Goal: Find specific page/section: Locate item on page

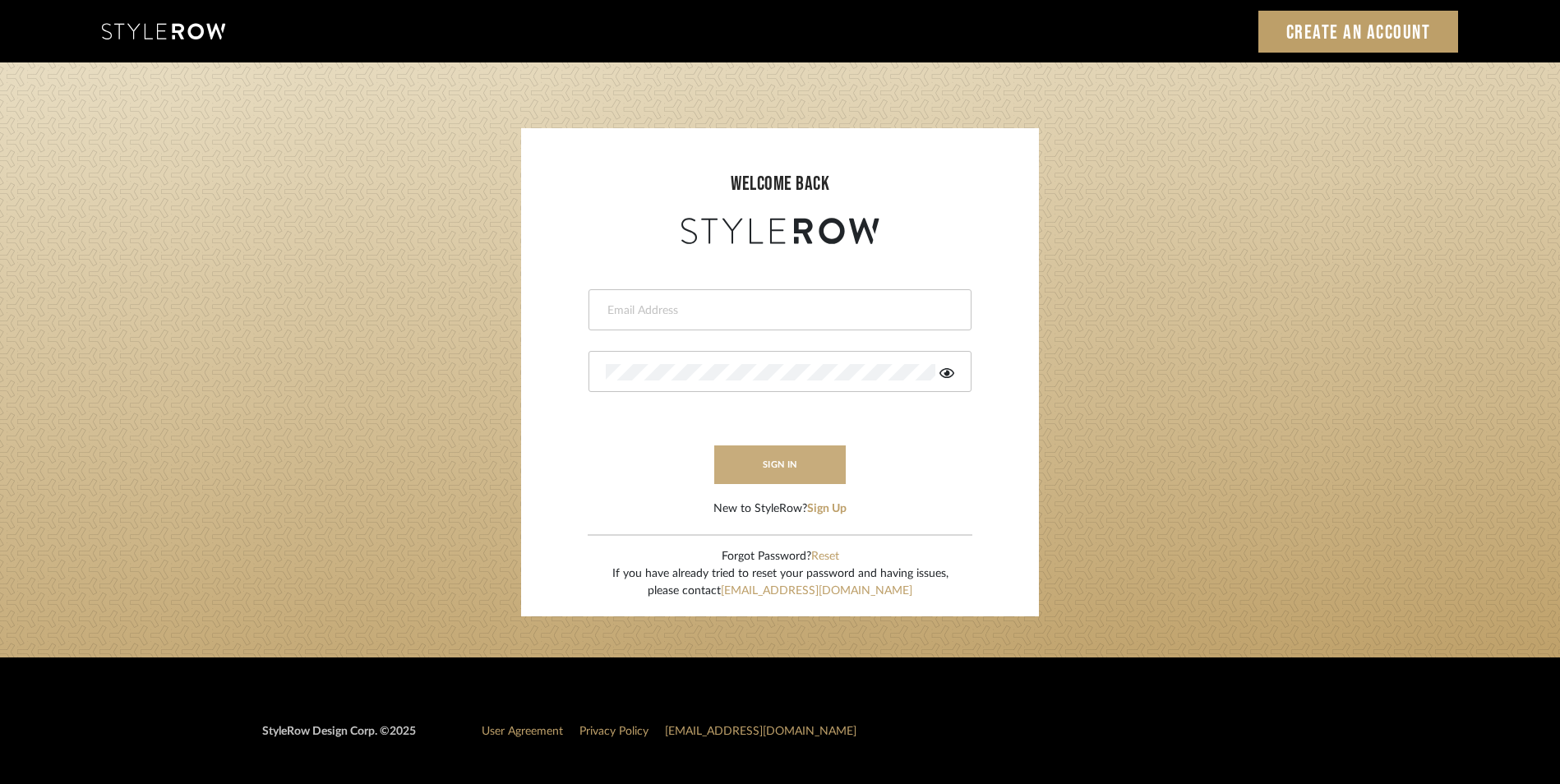
type input "[EMAIL_ADDRESS][DOMAIN_NAME]"
click at [827, 469] on button "sign in" at bounding box center [780, 465] width 132 height 39
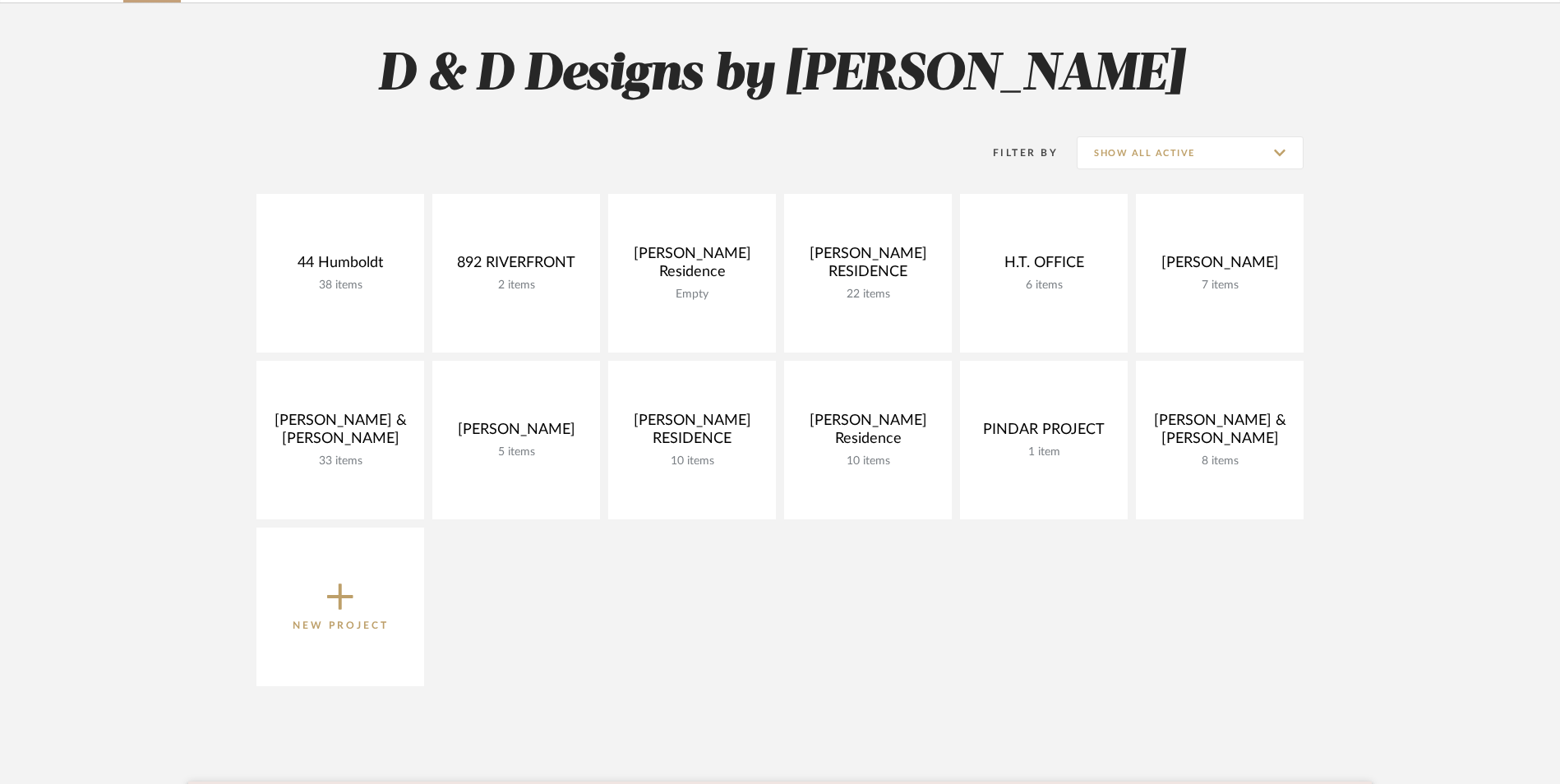
scroll to position [164, 0]
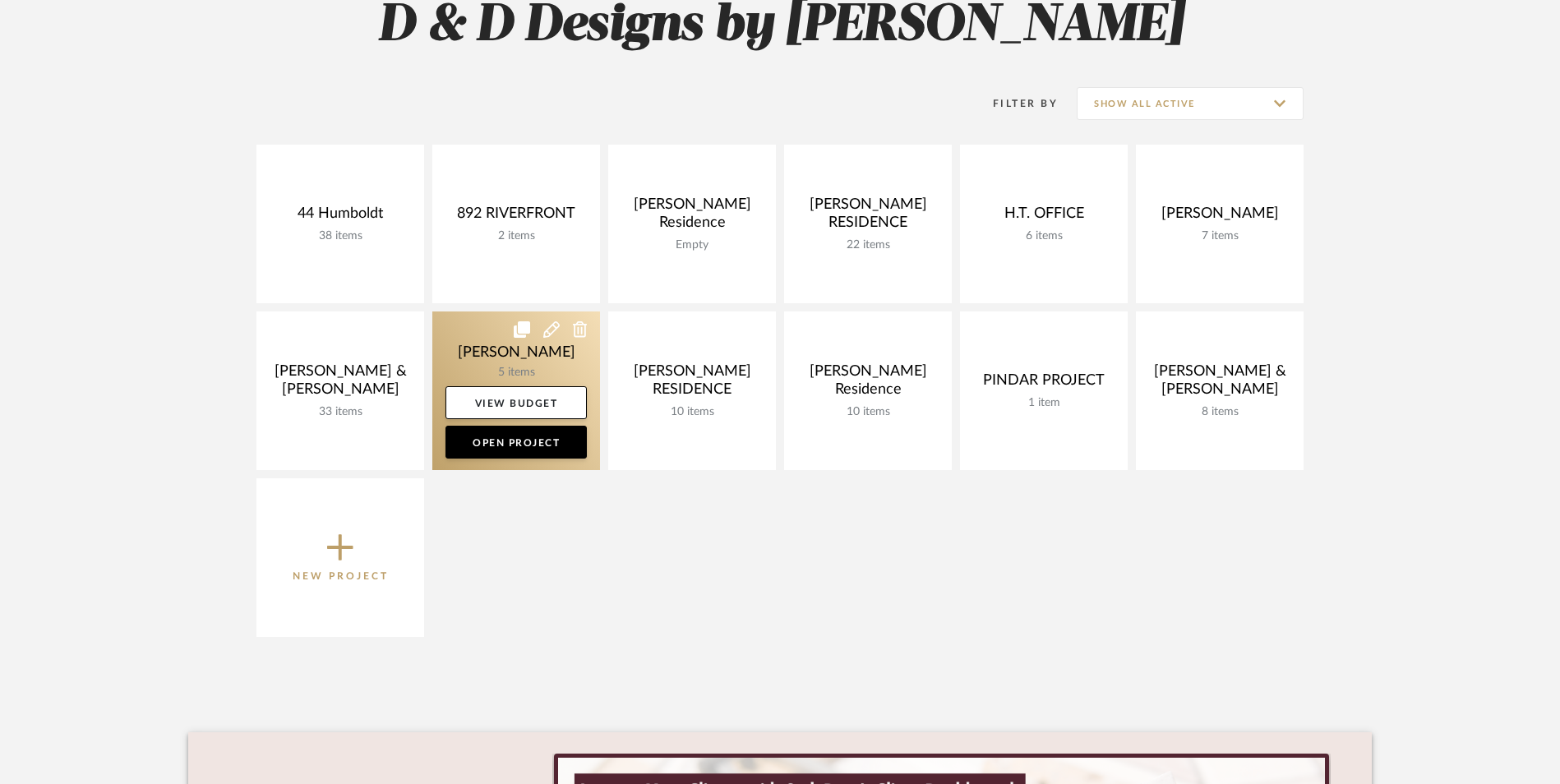
click at [491, 368] on link at bounding box center [516, 390] width 168 height 159
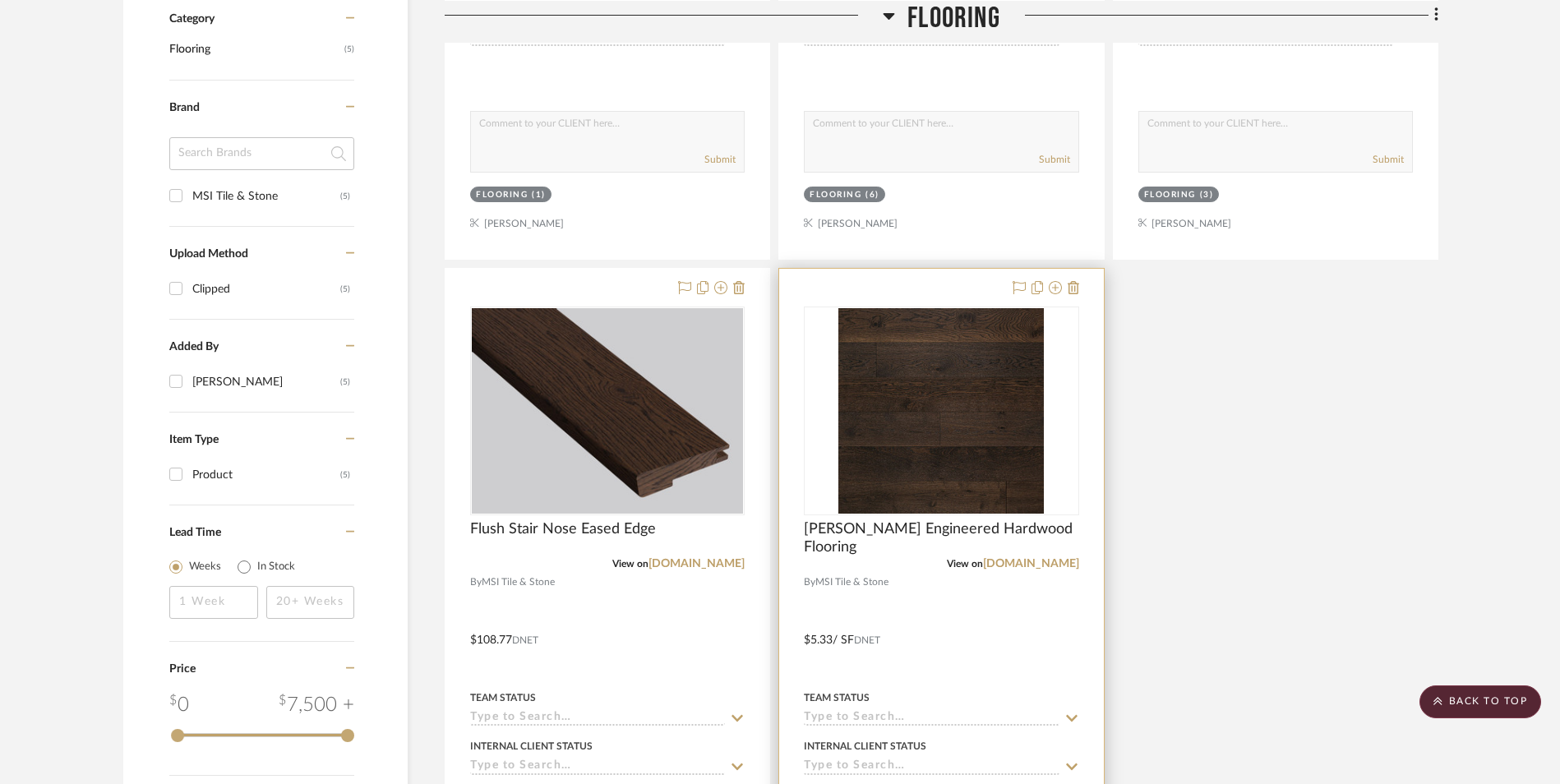
scroll to position [922, 0]
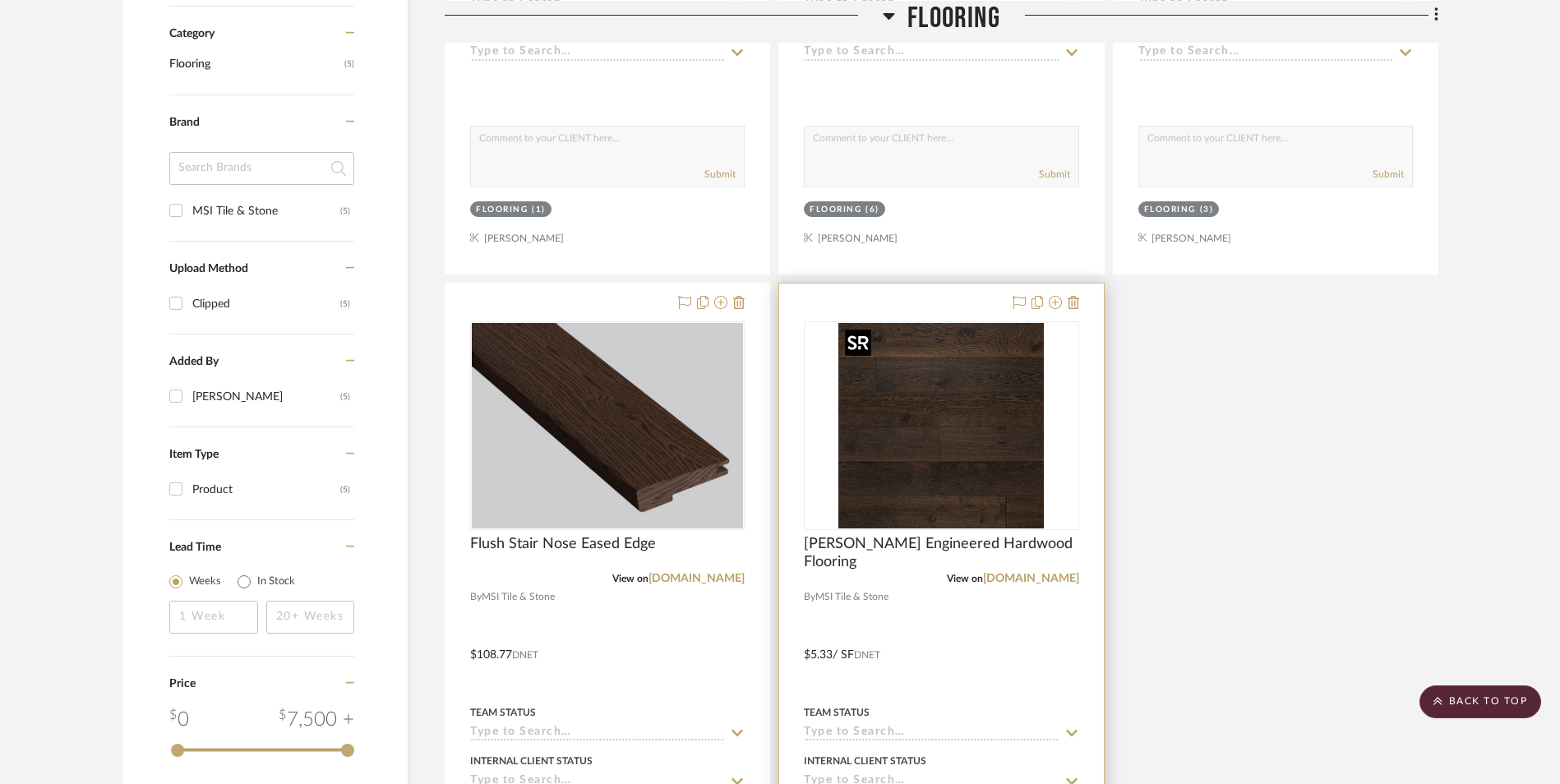
click at [1018, 456] on img "0" at bounding box center [940, 425] width 206 height 206
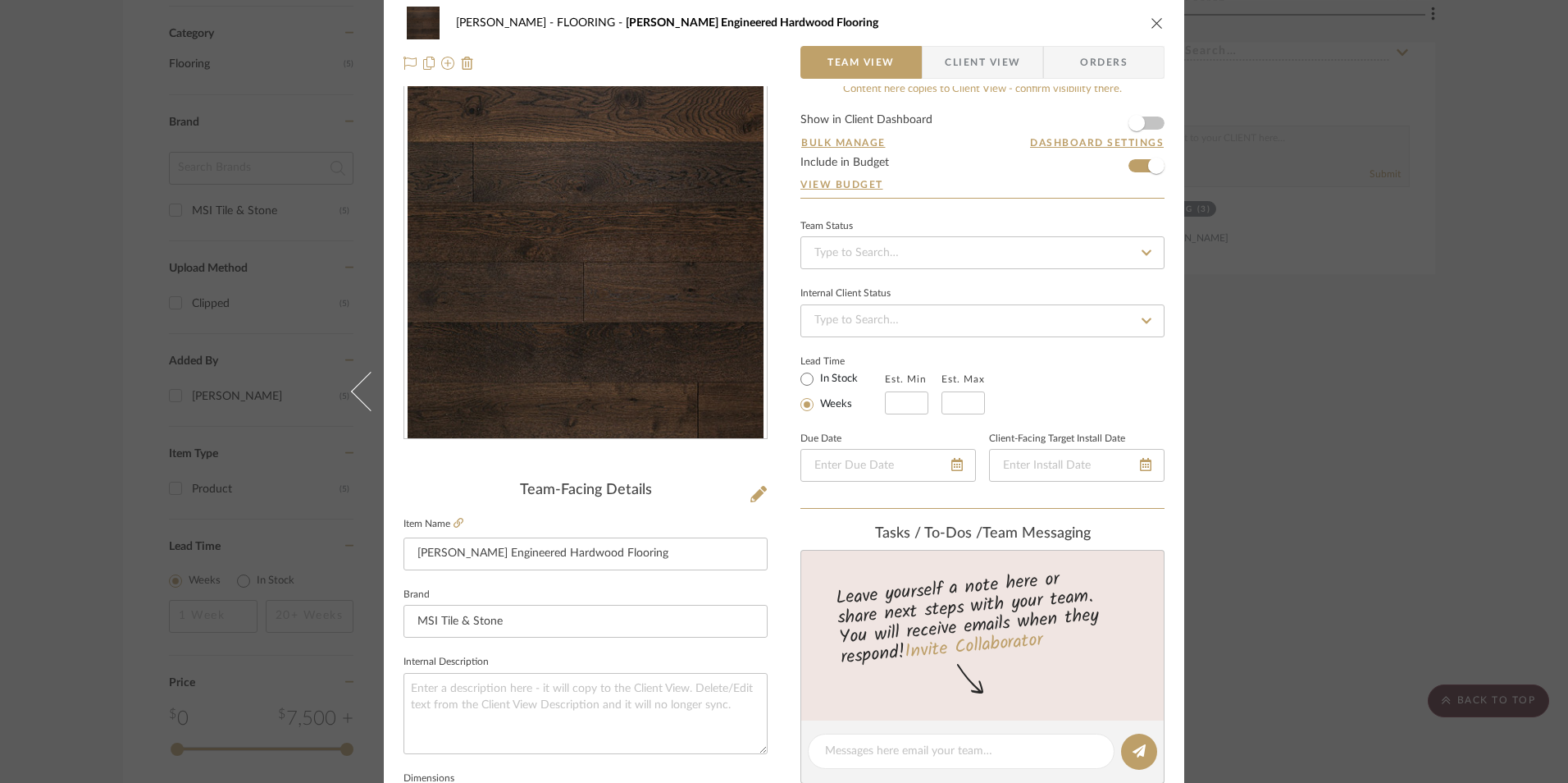
scroll to position [82, 0]
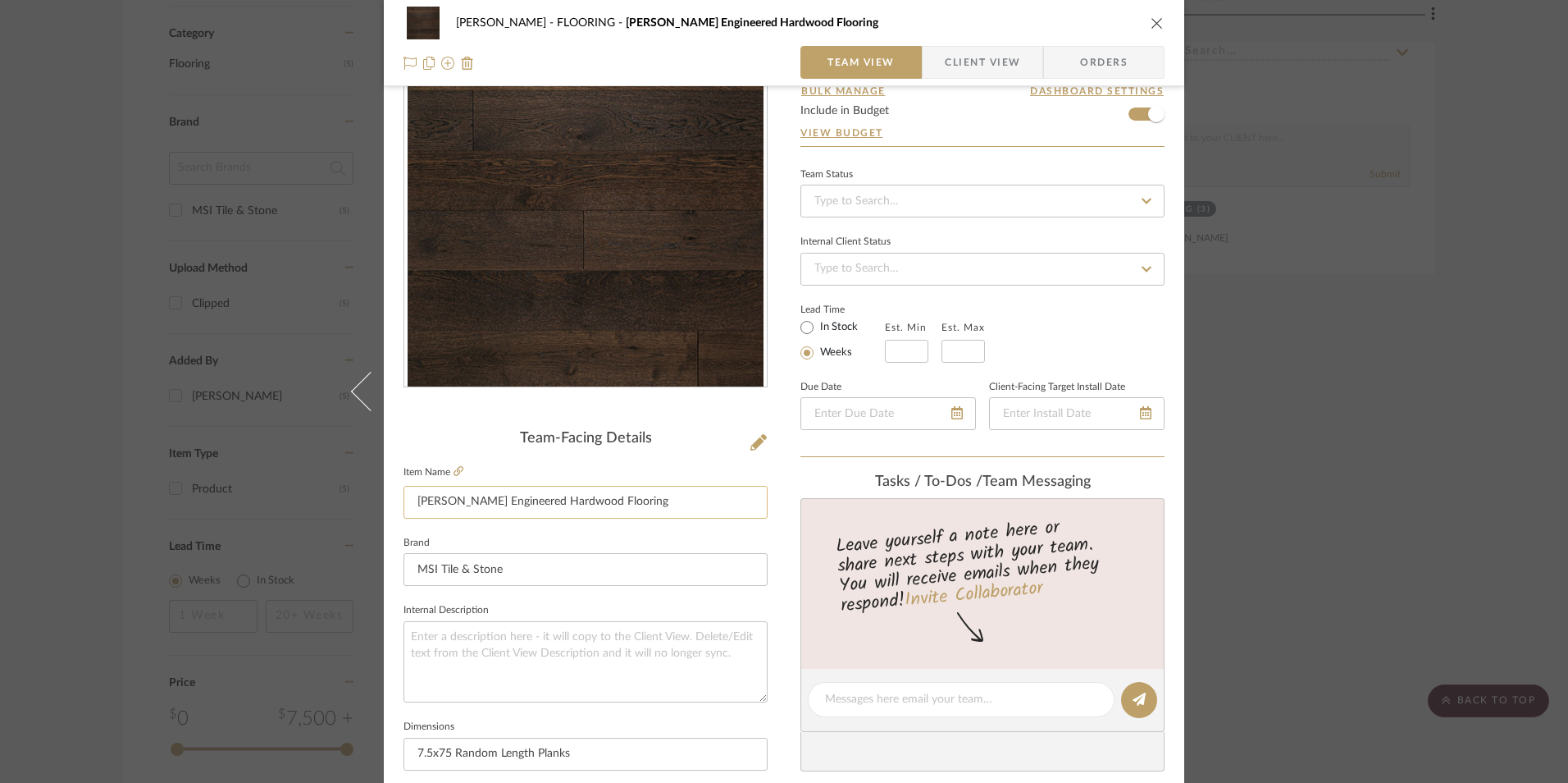
drag, startPoint x: 706, startPoint y: 508, endPoint x: 405, endPoint y: 492, distance: 301.4
click at [405, 489] on input "Ladson Thornburg Engineered Hardwood Flooring" at bounding box center [586, 503] width 364 height 33
